Goal: Transaction & Acquisition: Purchase product/service

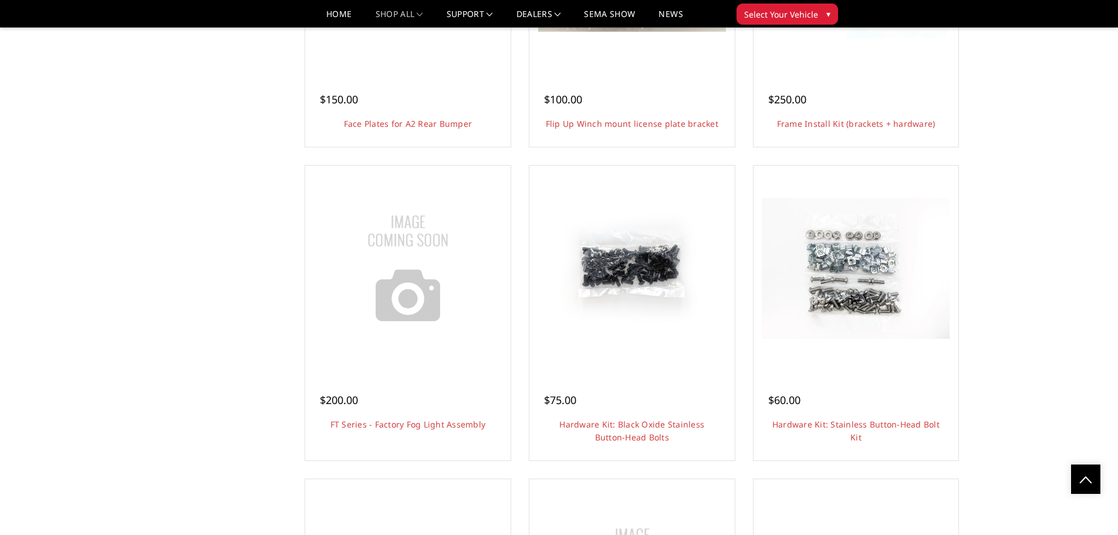
scroll to position [1232, 0]
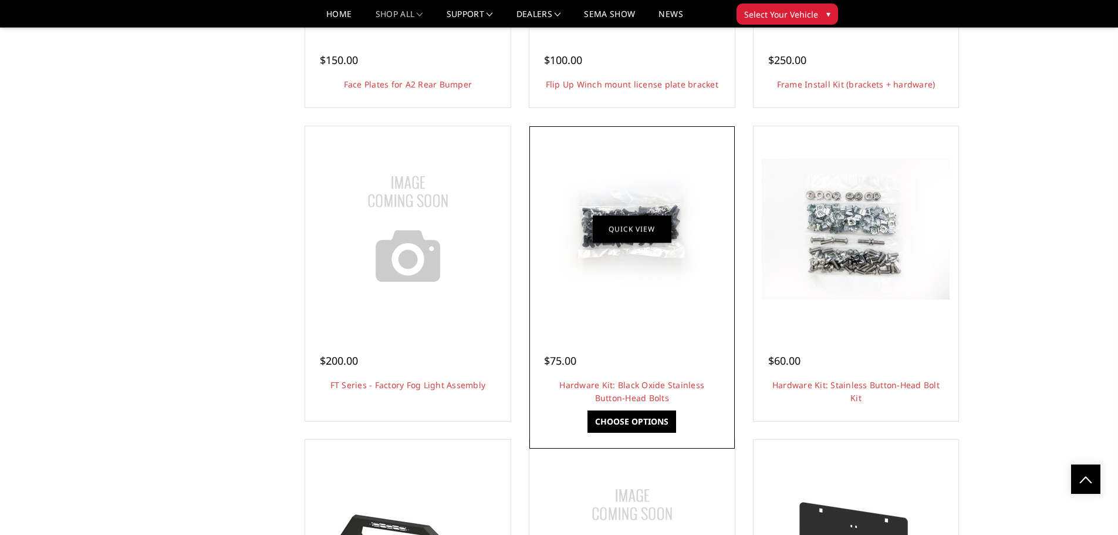
click at [606, 236] on link "Quick view" at bounding box center [632, 229] width 79 height 28
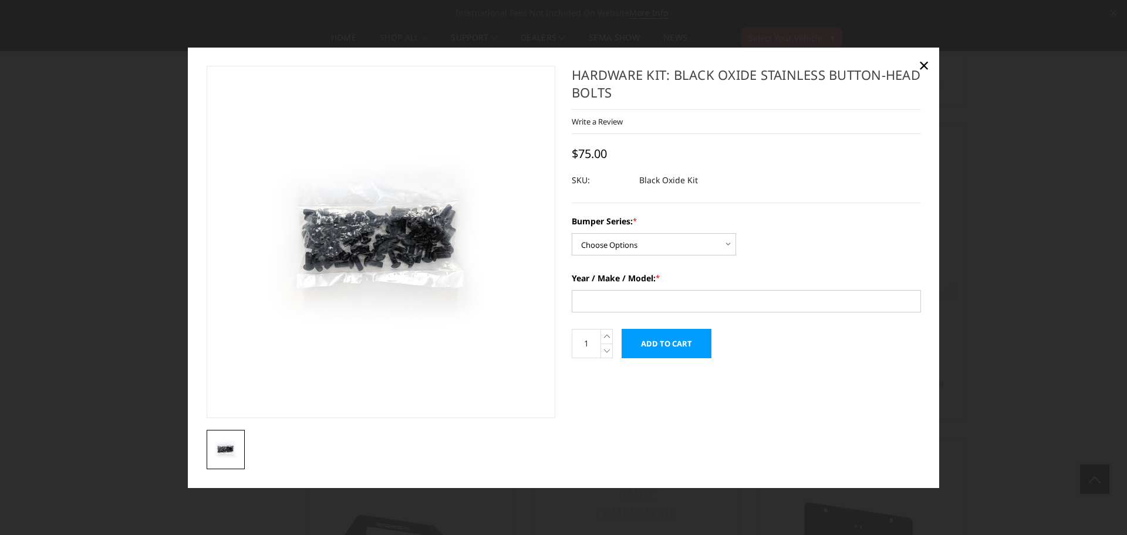
click at [434, 251] on img at bounding box center [320, 236] width 751 height 563
click at [631, 246] on select "Choose Options Freedom Series - truck front (winch) Freedom Series - truck fron…" at bounding box center [654, 244] width 164 height 22
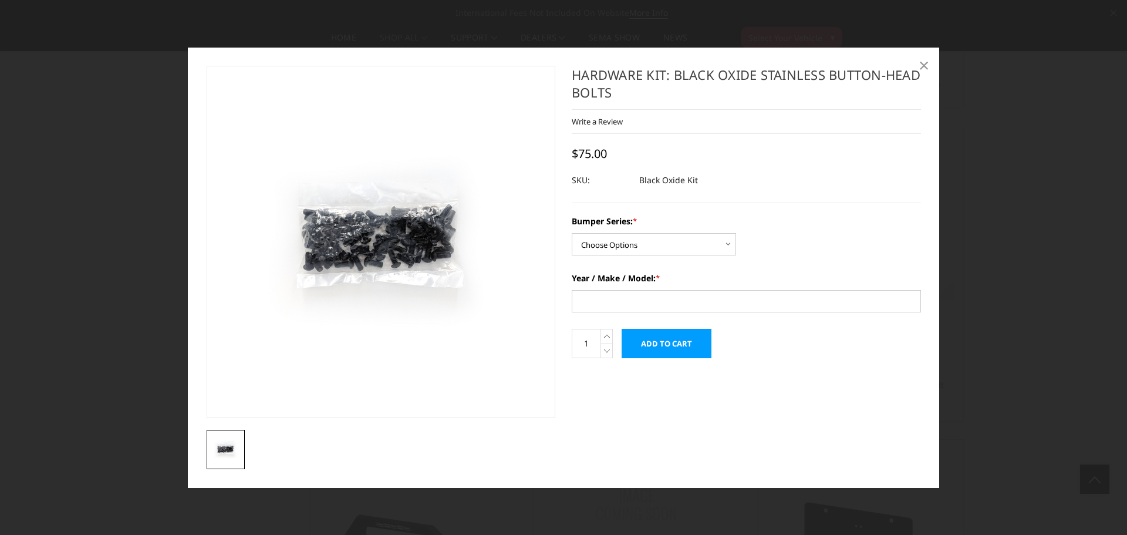
click at [925, 67] on span "×" at bounding box center [923, 64] width 11 height 25
